Goal: Find specific page/section: Find specific page/section

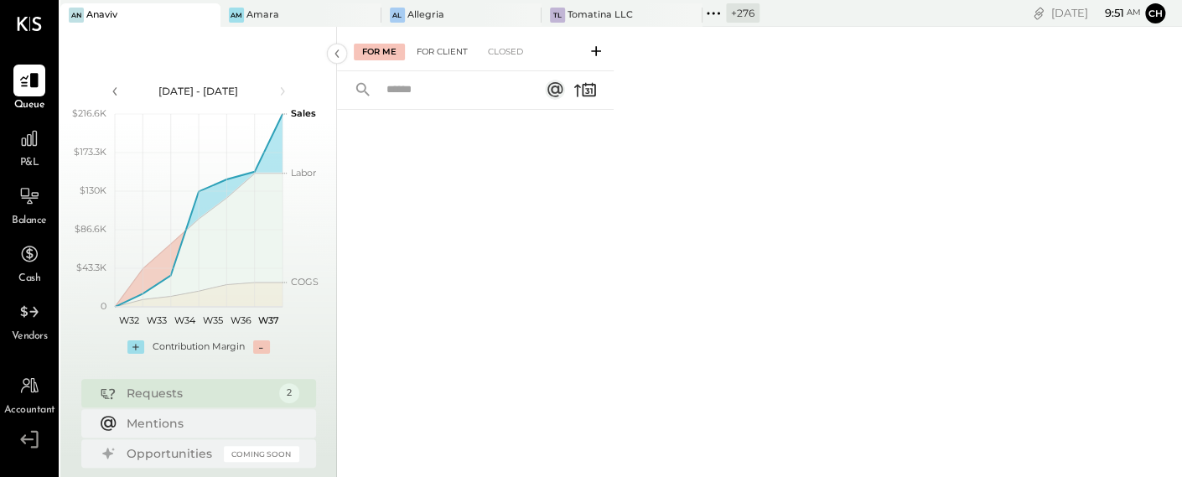
click at [444, 50] on div "For Client" at bounding box center [442, 52] width 68 height 17
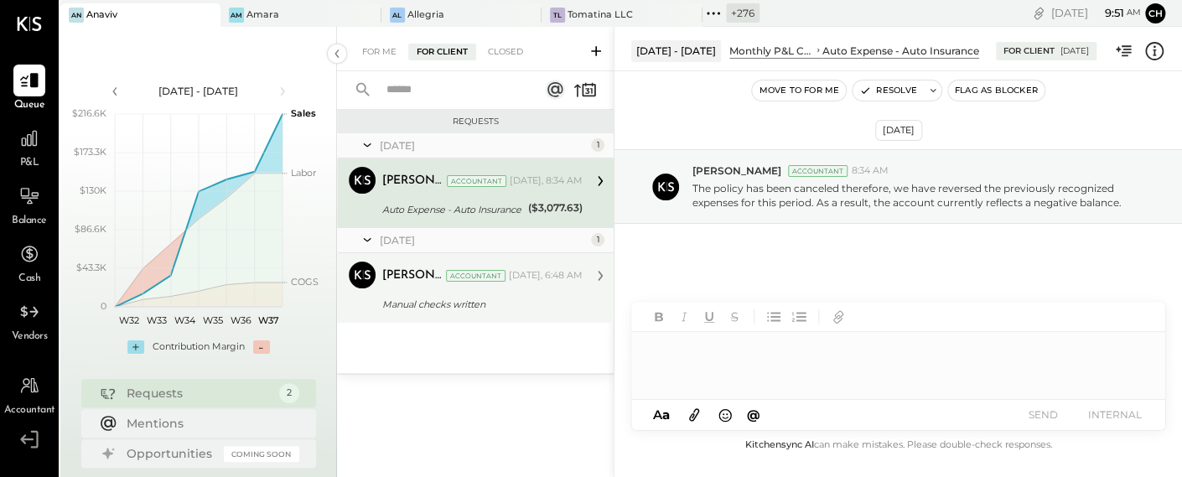
click at [427, 301] on div "Manual checks written" at bounding box center [479, 304] width 195 height 17
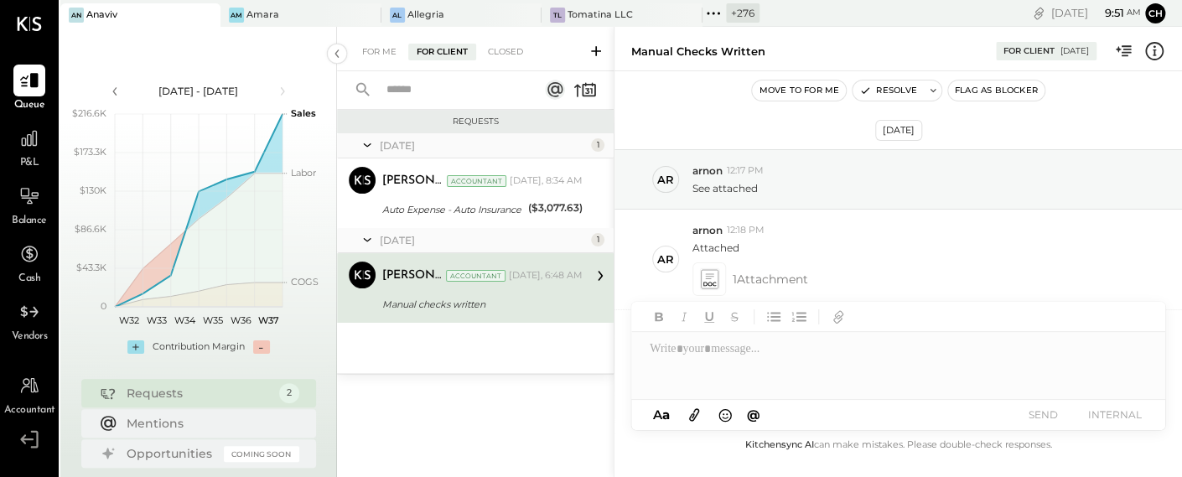
scroll to position [346, 0]
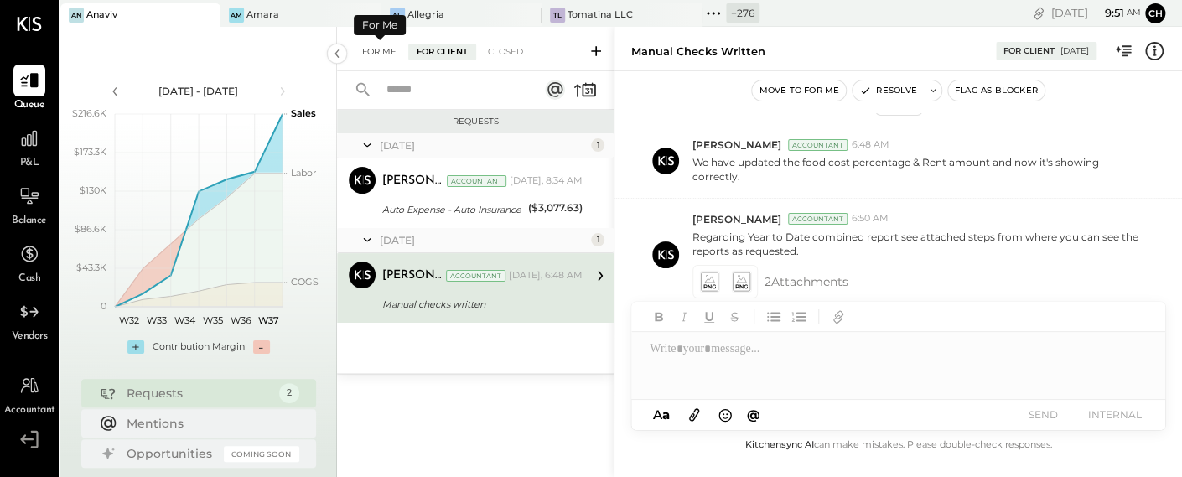
click at [385, 53] on div "For Me" at bounding box center [379, 52] width 51 height 17
